Goal: Find specific page/section: Find specific page/section

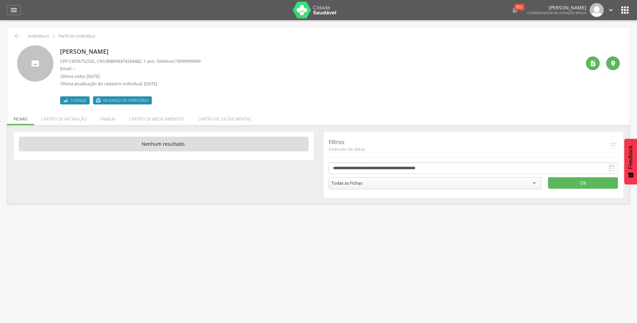
drag, startPoint x: 60, startPoint y: 52, endPoint x: 169, endPoint y: 49, distance: 109.4
click at [169, 49] on div "[PERSON_NAME] CPF: 13376752532 , CNS: [PHONE_NUMBER] , 1 ano, Telefone: 7399999…" at bounding box center [318, 74] width 602 height 59
drag, startPoint x: 169, startPoint y: 49, endPoint x: 147, endPoint y: 50, distance: 21.8
copy p "[PERSON_NAME]"
click at [108, 100] on span "Mudança de território" at bounding box center [125, 100] width 45 height 5
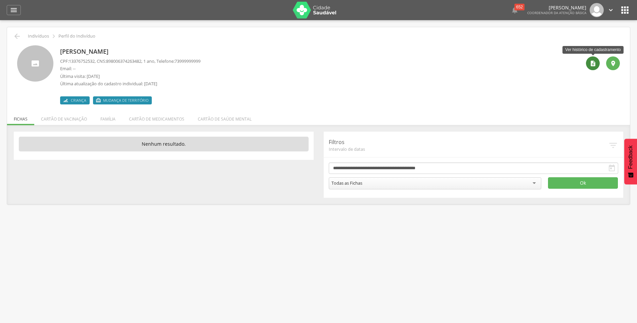
click at [593, 67] on div "" at bounding box center [593, 63] width 14 height 14
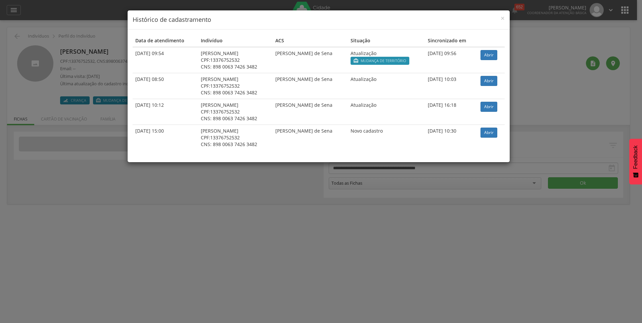
click at [386, 62] on span "Mudança de território" at bounding box center [382, 60] width 45 height 5
click at [486, 55] on link "Abrir" at bounding box center [488, 55] width 17 height 10
click at [501, 17] on span "×" at bounding box center [502, 17] width 4 height 9
